Goal: Task Accomplishment & Management: Manage account settings

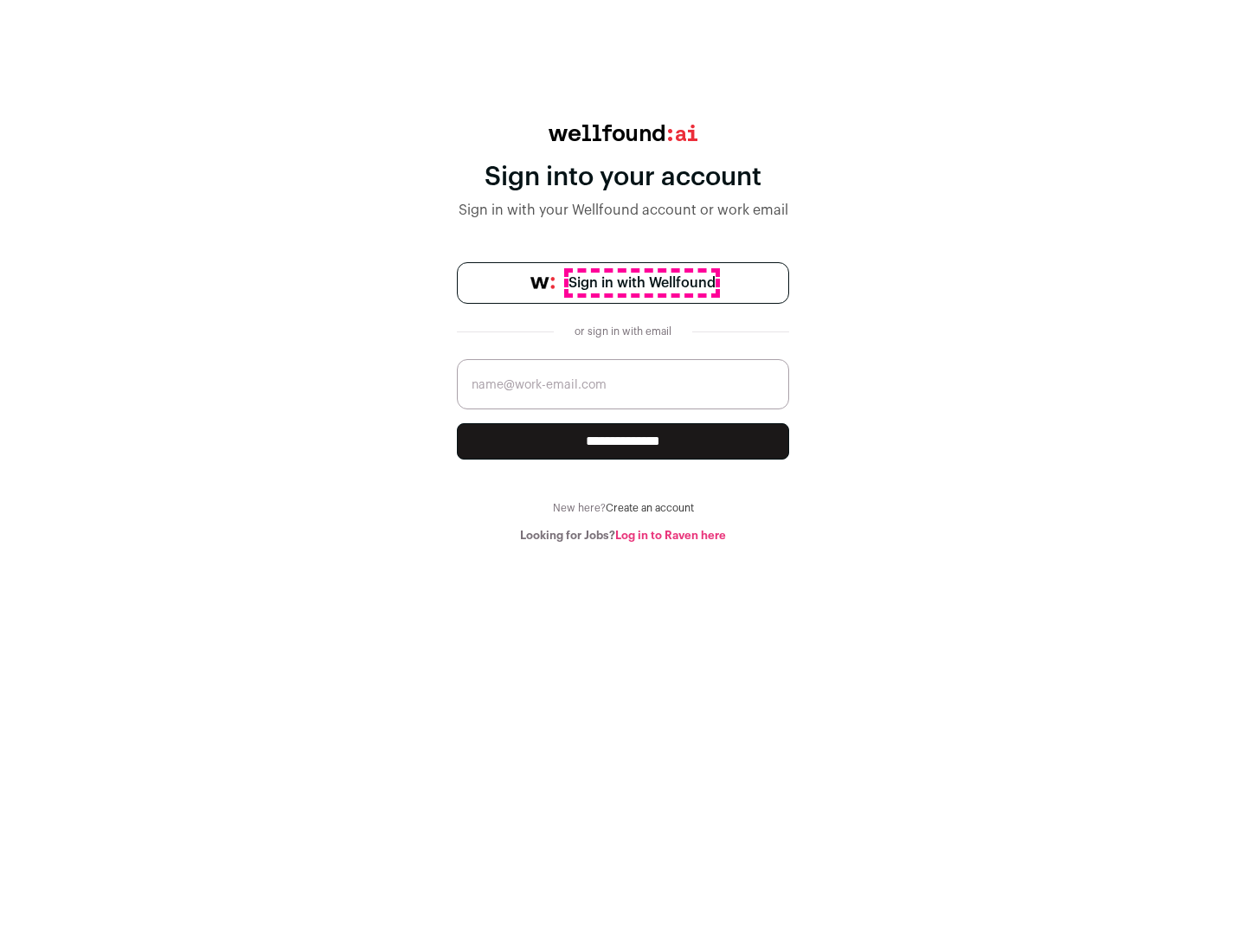
click at [642, 283] on span "Sign in with Wellfound" at bounding box center [643, 283] width 147 height 21
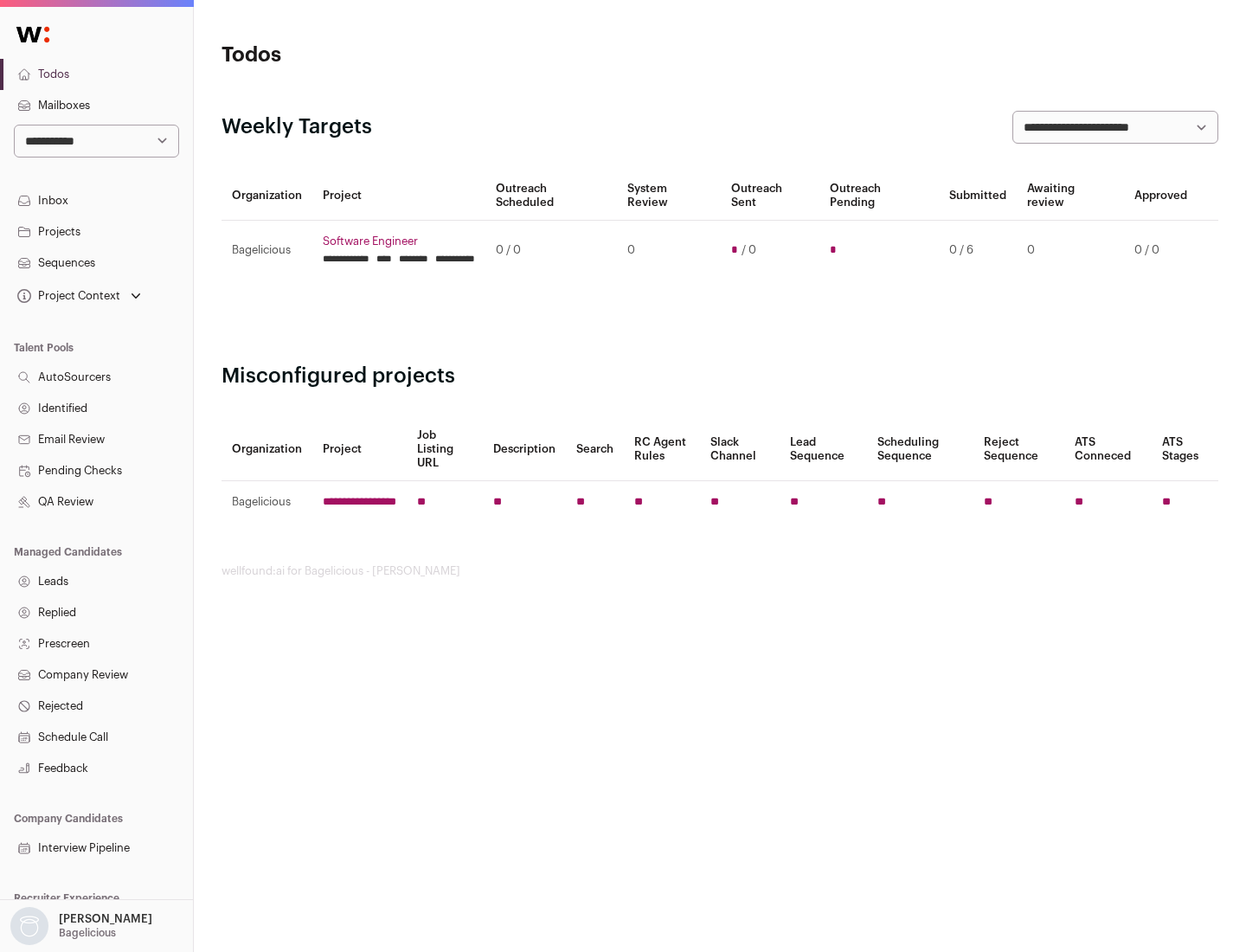
click at [96, 231] on link "Projects" at bounding box center [96, 232] width 193 height 31
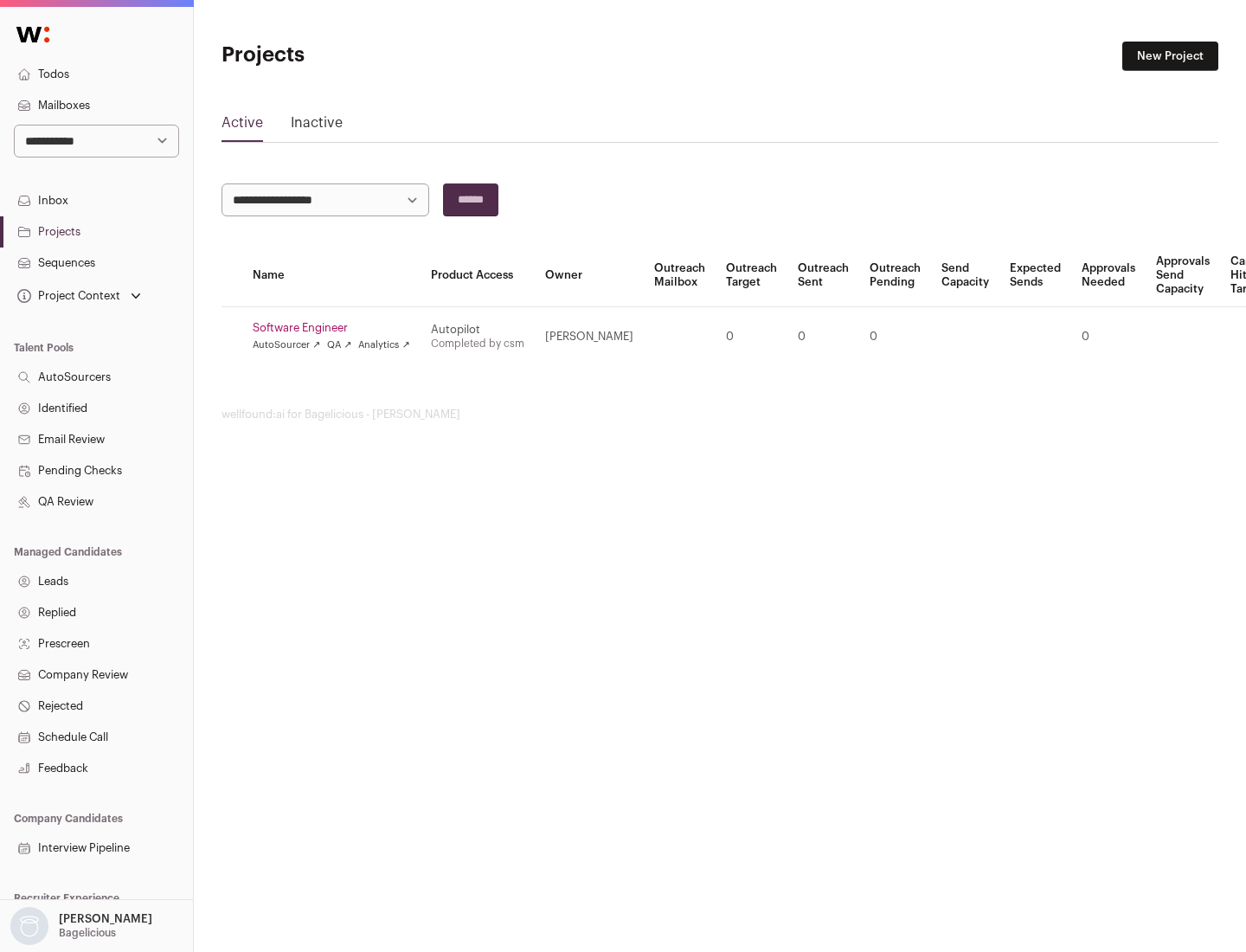
click at [337, 328] on link "Software Engineer" at bounding box center [331, 328] width 157 height 14
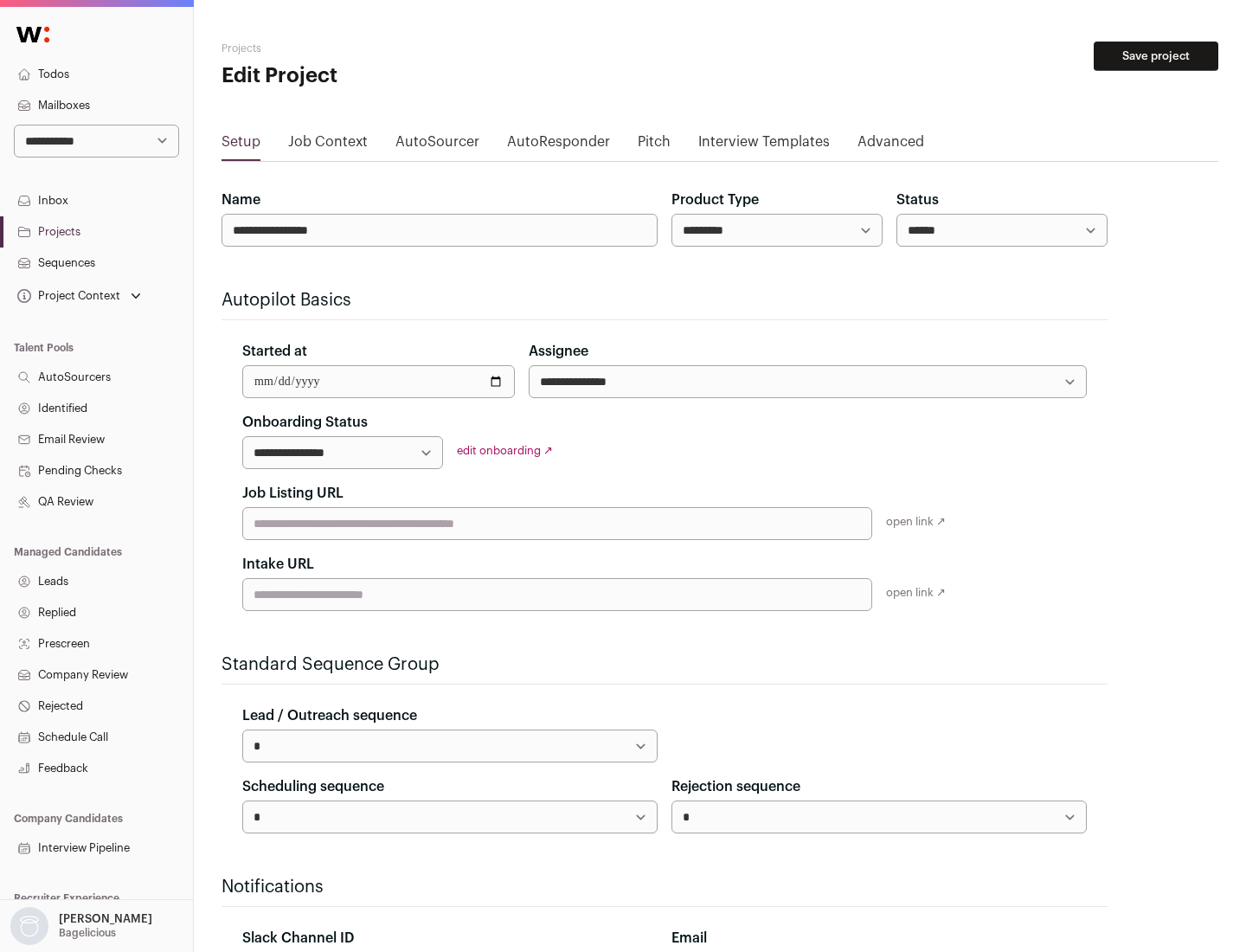
click at [1156, 56] on button "Save project" at bounding box center [1156, 56] width 125 height 29
